Goal: Transaction & Acquisition: Purchase product/service

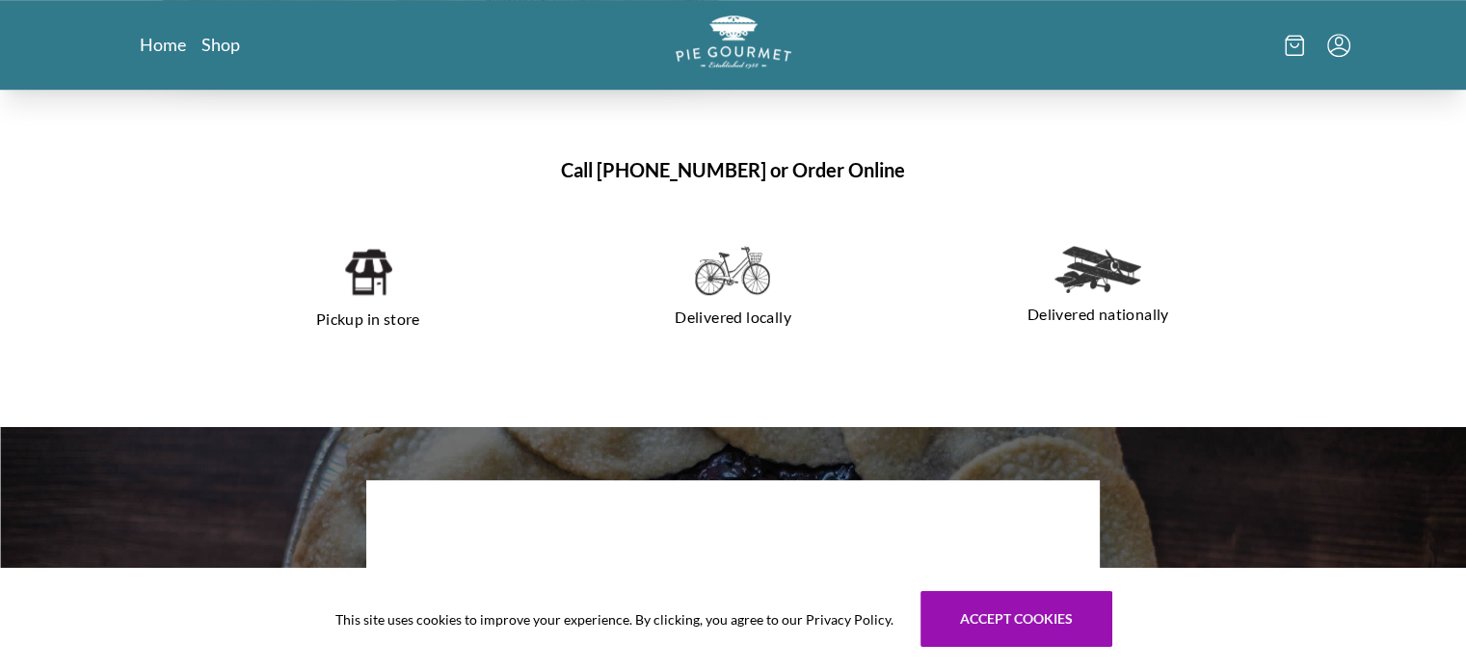
scroll to position [1414, 0]
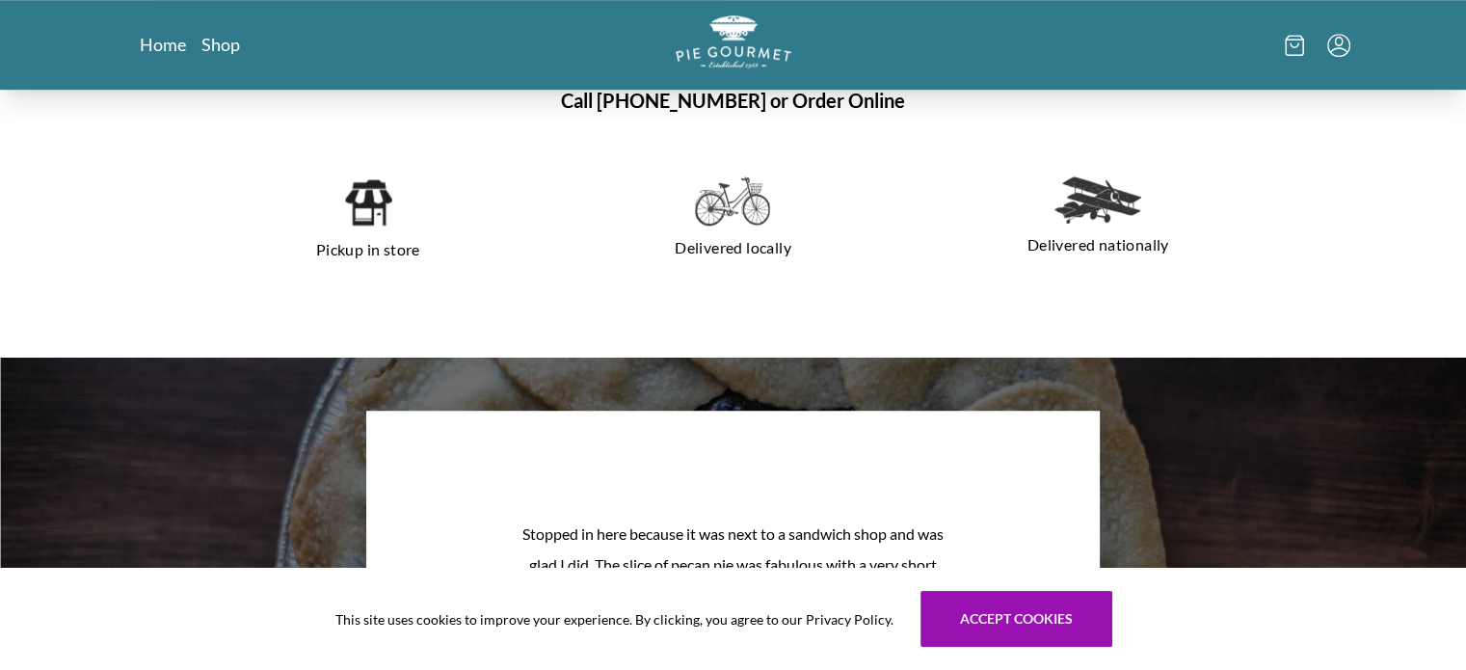
click at [394, 234] on p "Pickup in store" at bounding box center [368, 249] width 319 height 31
click at [379, 250] on p "Pickup in store" at bounding box center [368, 249] width 319 height 31
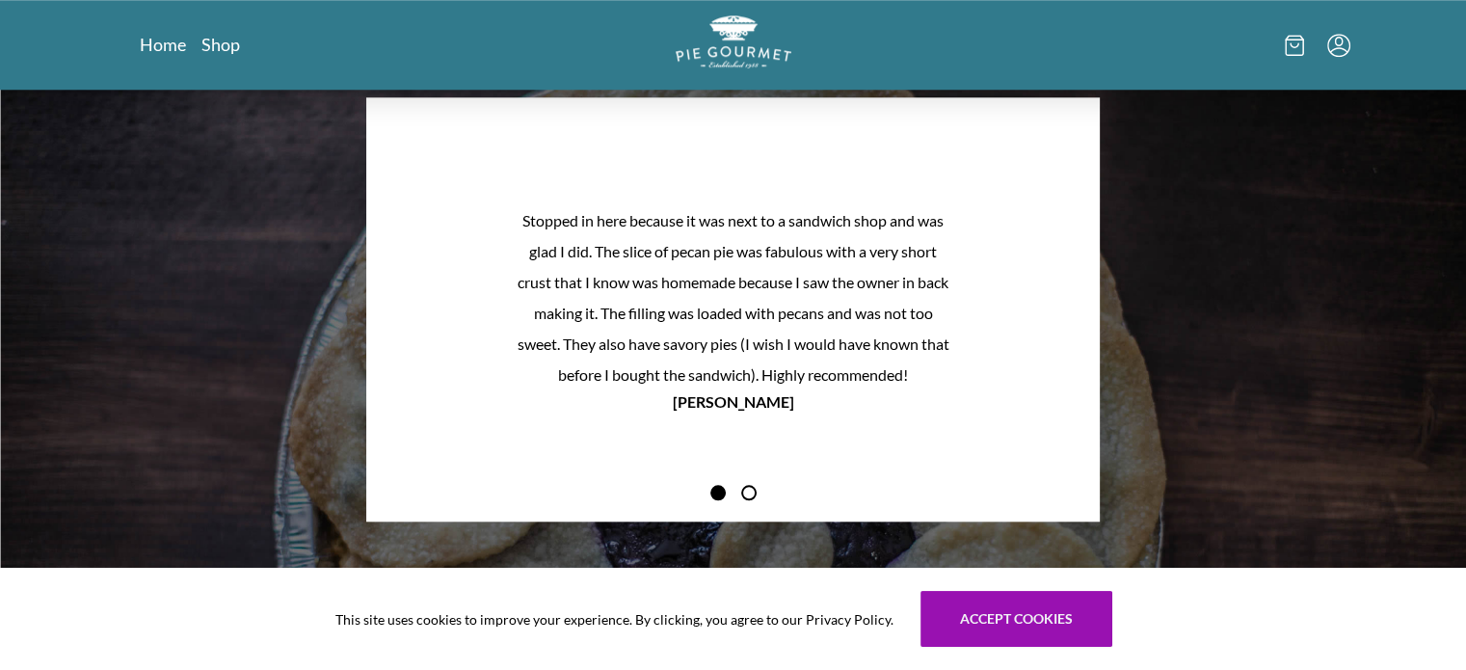
scroll to position [1727, 0]
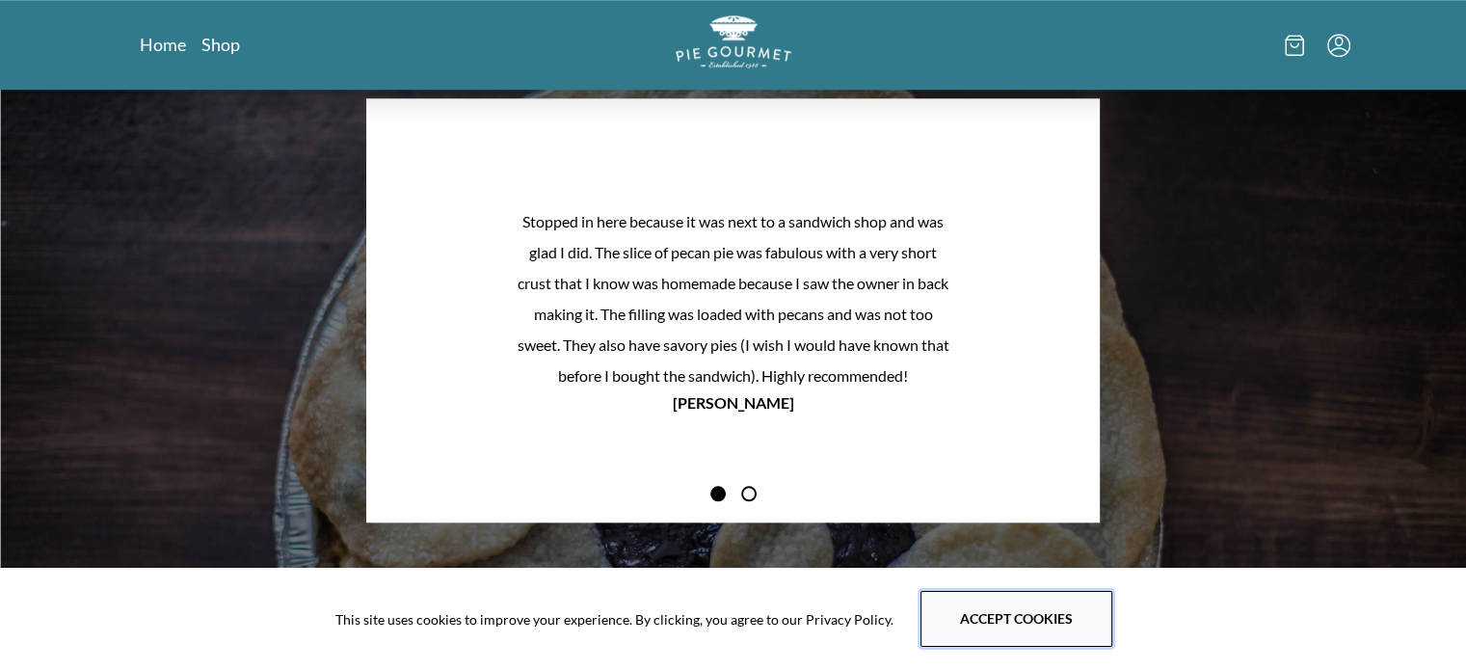
click at [975, 623] on button "Accept cookies" at bounding box center [1017, 619] width 192 height 56
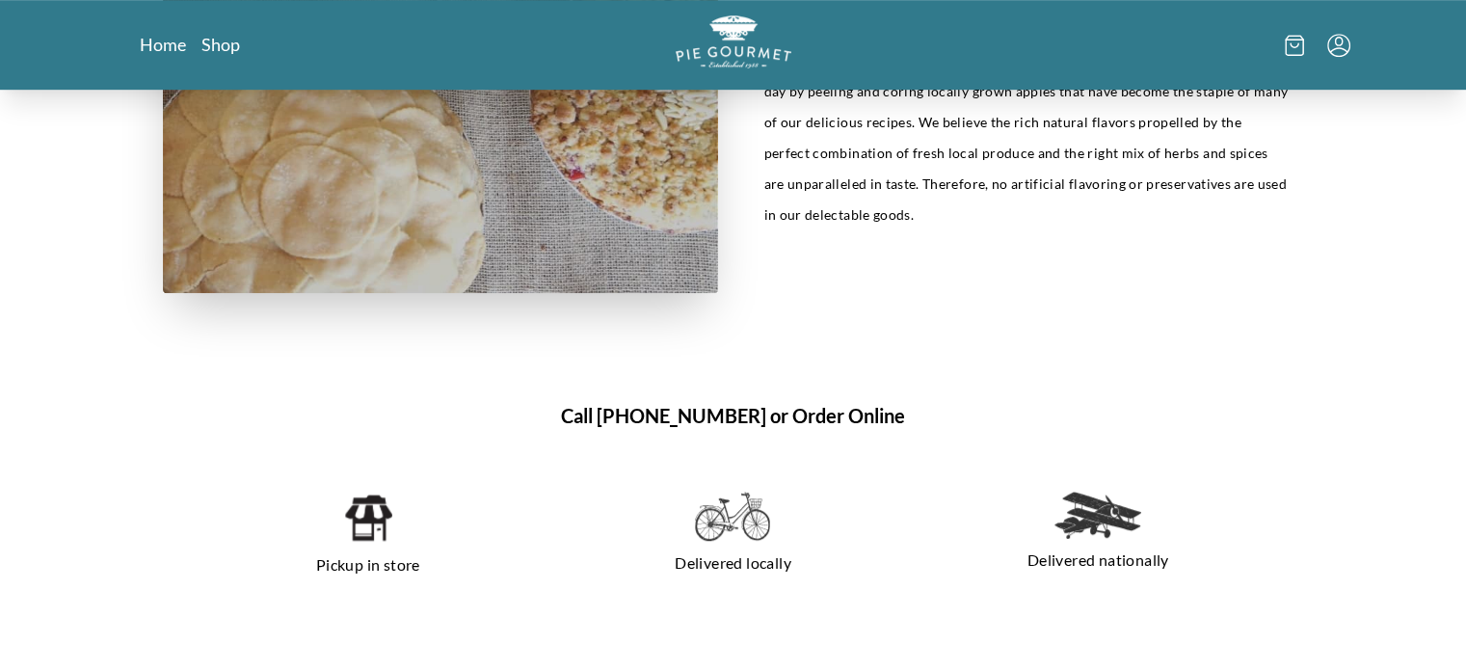
scroll to position [0, 0]
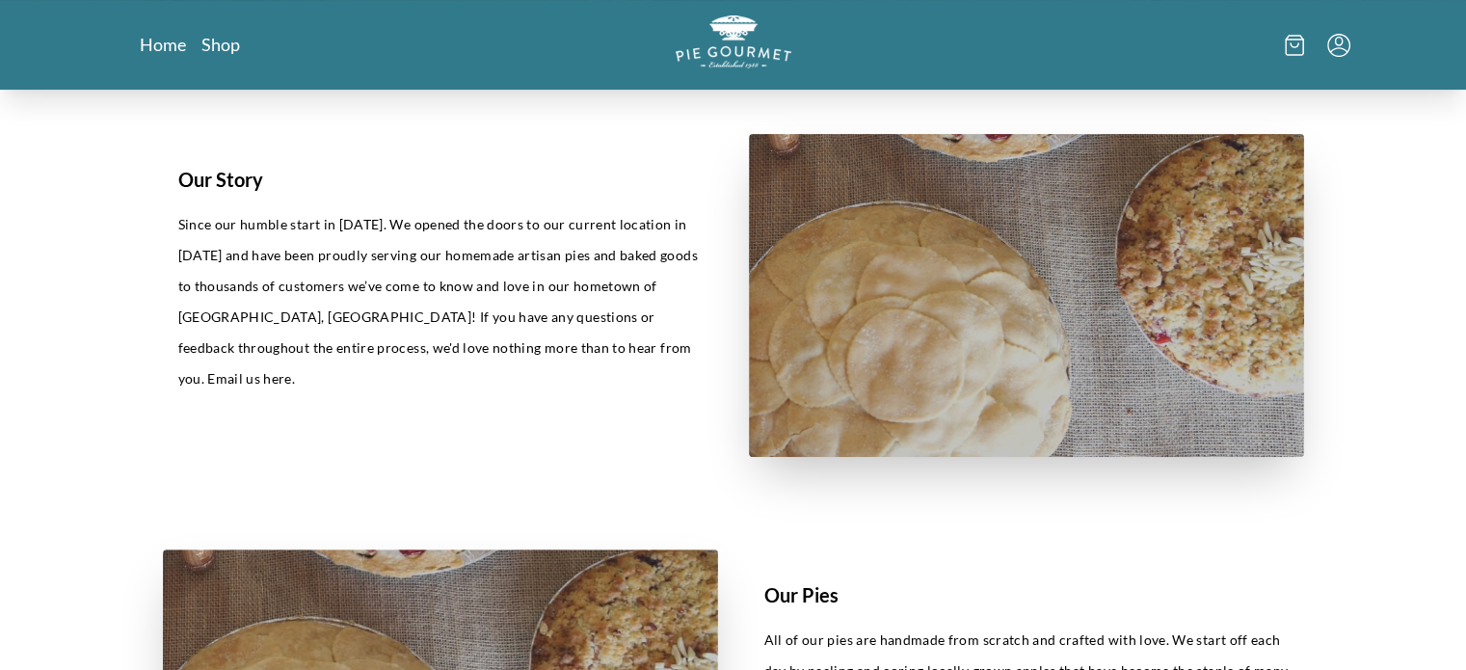
click at [968, 500] on section "Our Story Since our humble start in [DATE]. We opened the doors to our current …" at bounding box center [734, 296] width 1234 height 416
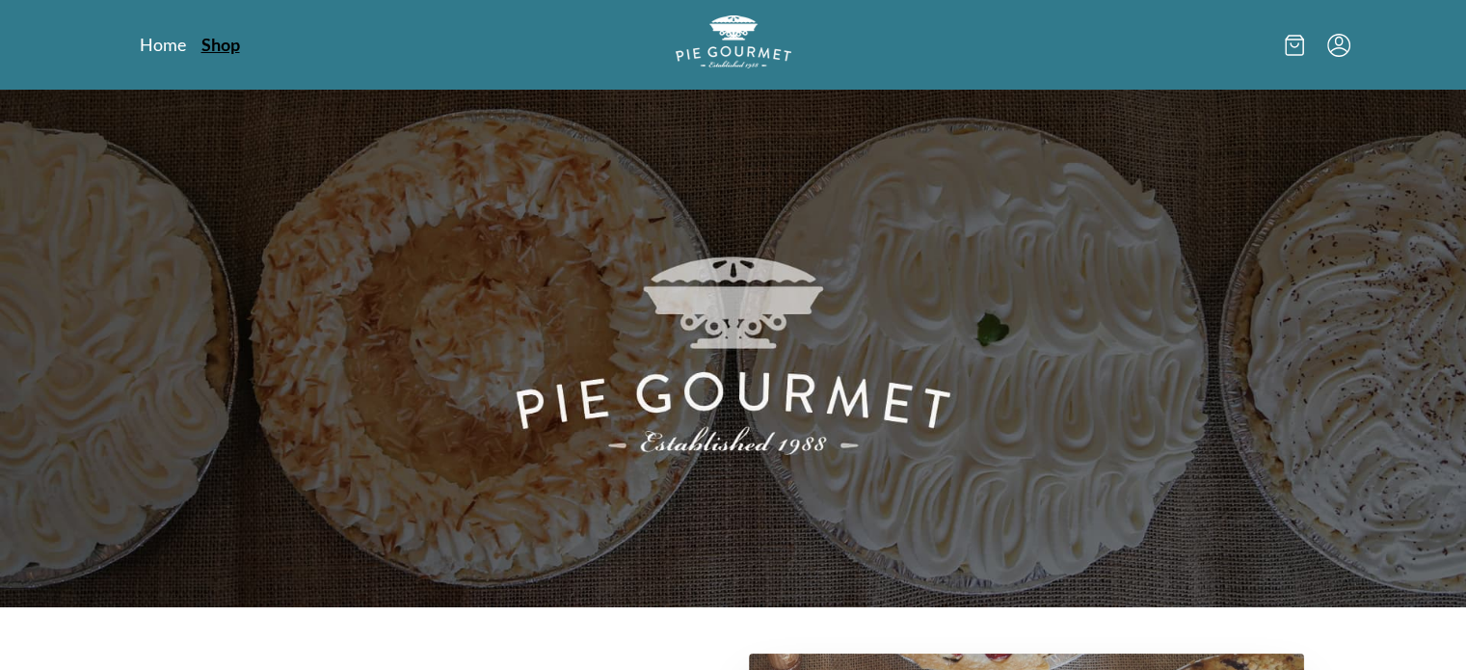
click at [224, 46] on link "Shop" at bounding box center [220, 44] width 39 height 23
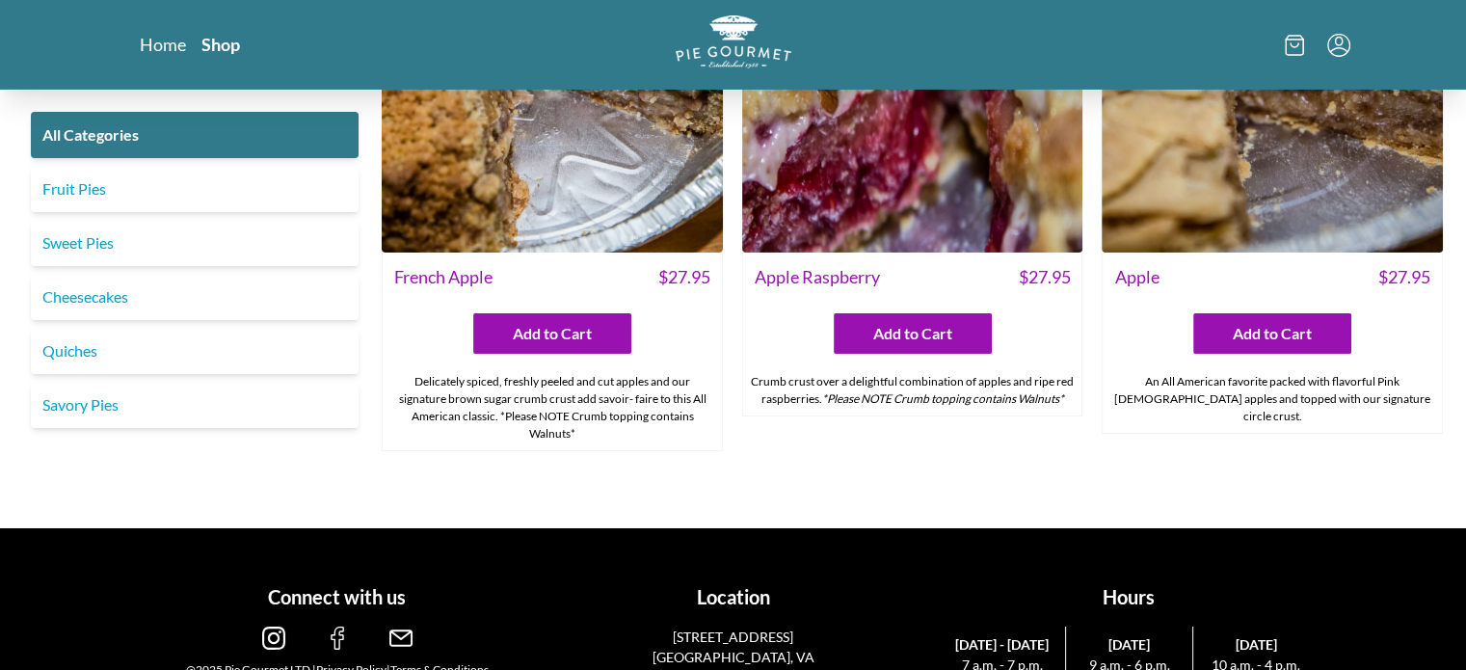
scroll to position [6652, 0]
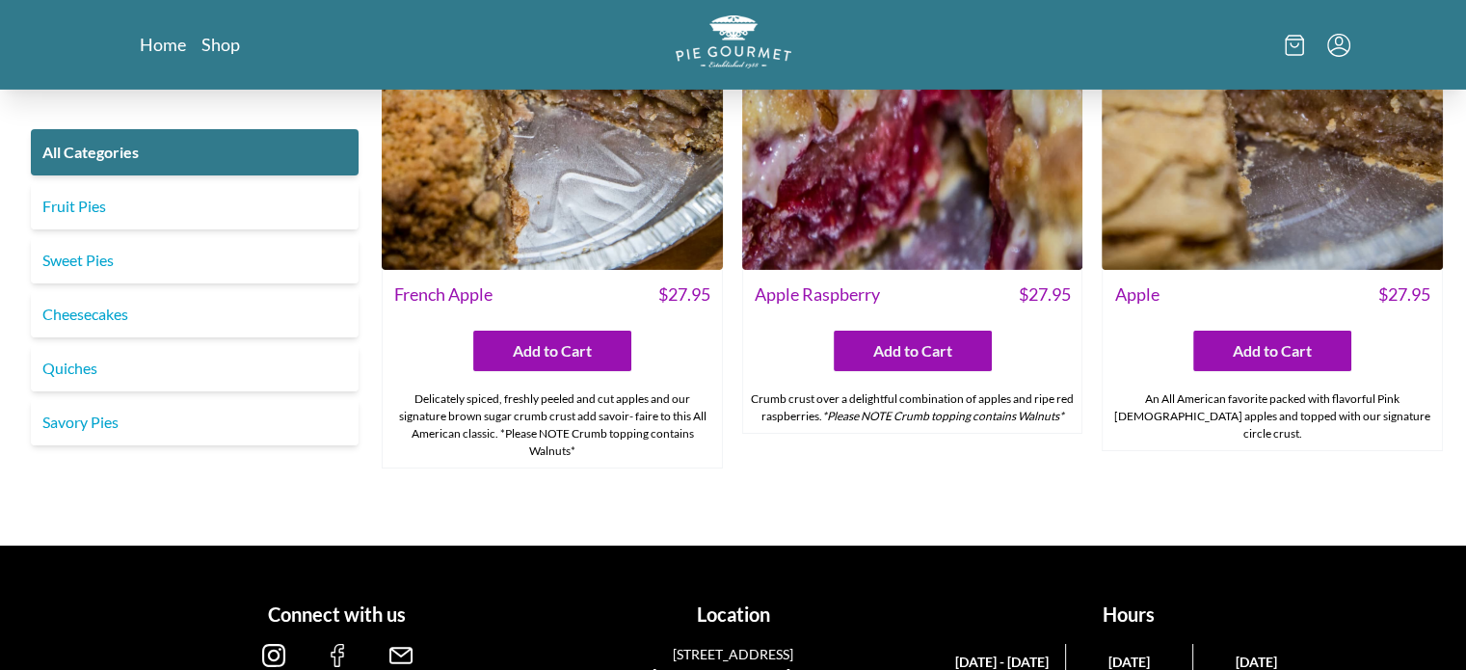
click at [576, 197] on img at bounding box center [552, 99] width 341 height 341
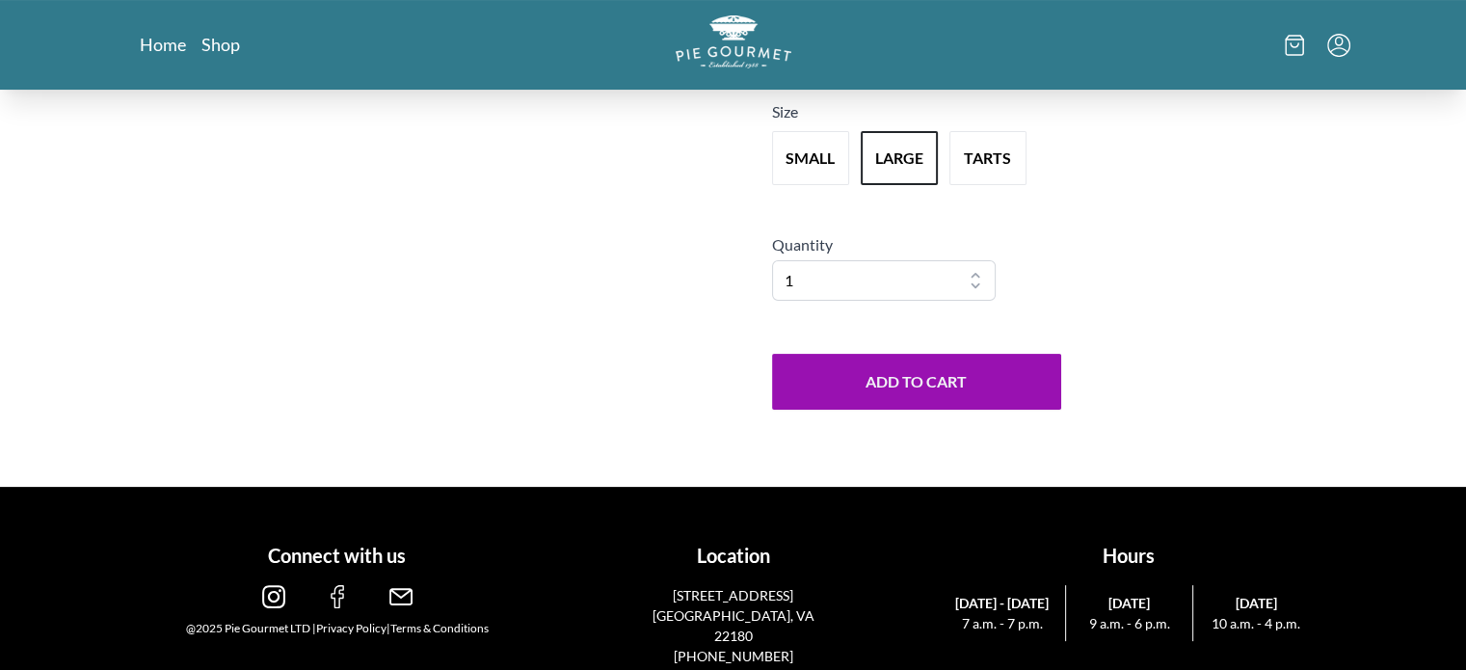
scroll to position [179, 0]
